Goal: Task Accomplishment & Management: Manage account settings

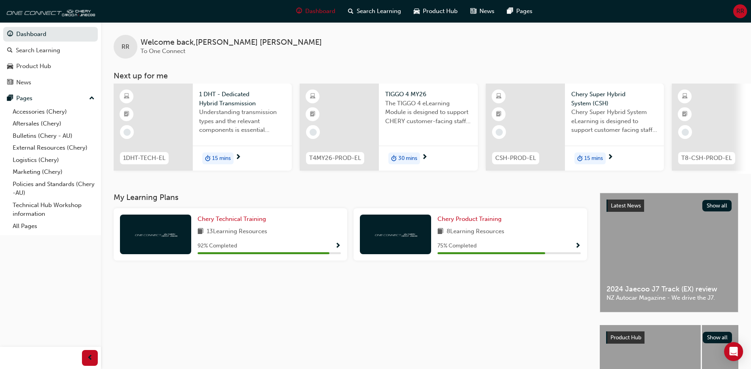
click at [738, 8] on span "RR" at bounding box center [741, 11] width 8 height 9
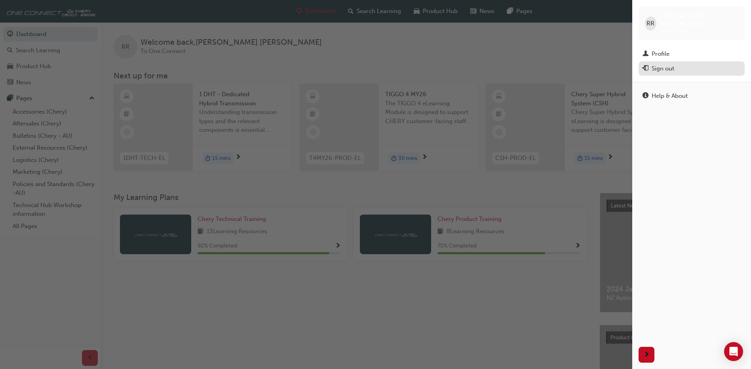
click at [689, 64] on div "Sign out" at bounding box center [692, 69] width 98 height 10
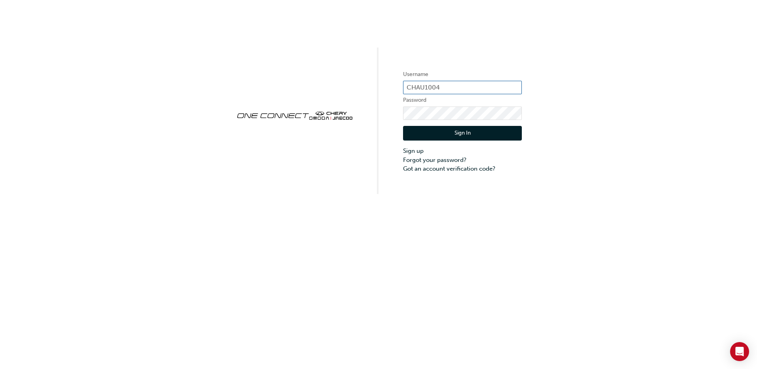
click at [446, 85] on input "CHAU1004" at bounding box center [462, 87] width 119 height 13
type input "CHAU0985"
click at [454, 134] on button "Sign In" at bounding box center [462, 133] width 119 height 15
